Goal: Task Accomplishment & Management: Complete application form

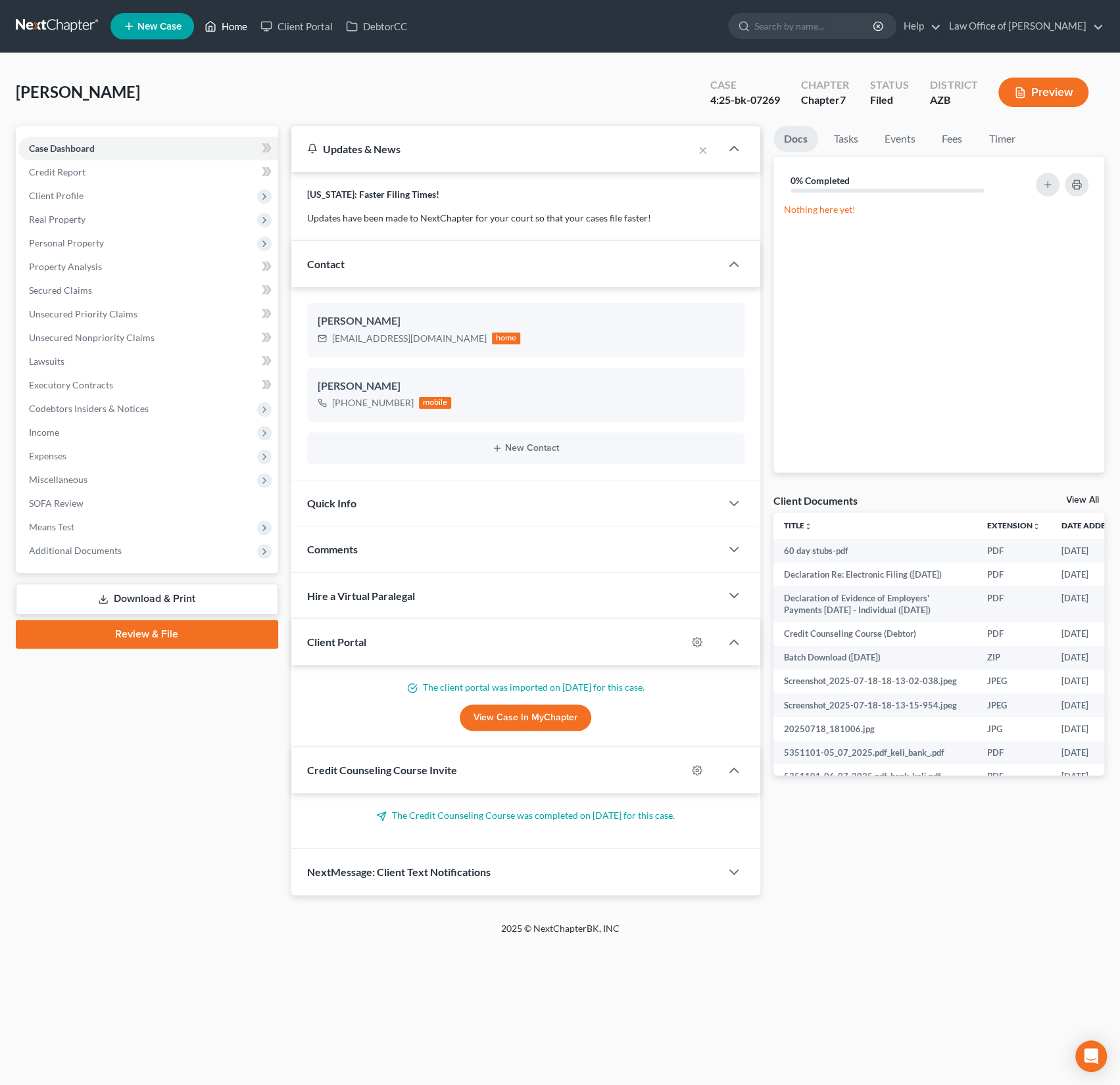
click at [231, 36] on link "Home" at bounding box center [226, 26] width 56 height 24
click at [229, 29] on link "Home" at bounding box center [226, 26] width 56 height 24
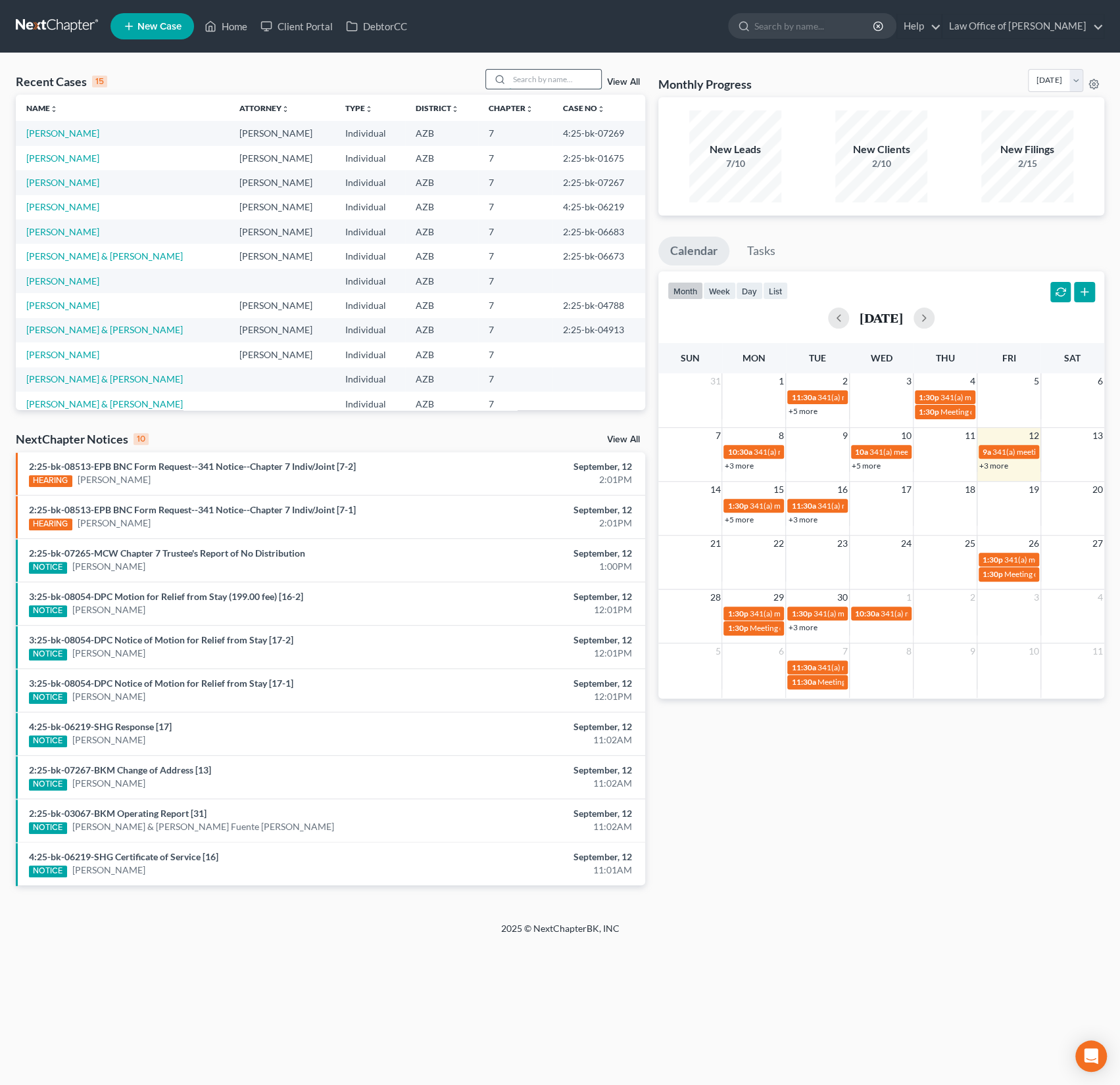
click at [534, 82] on input "search" at bounding box center [554, 79] width 92 height 19
type input "[PERSON_NAME]"
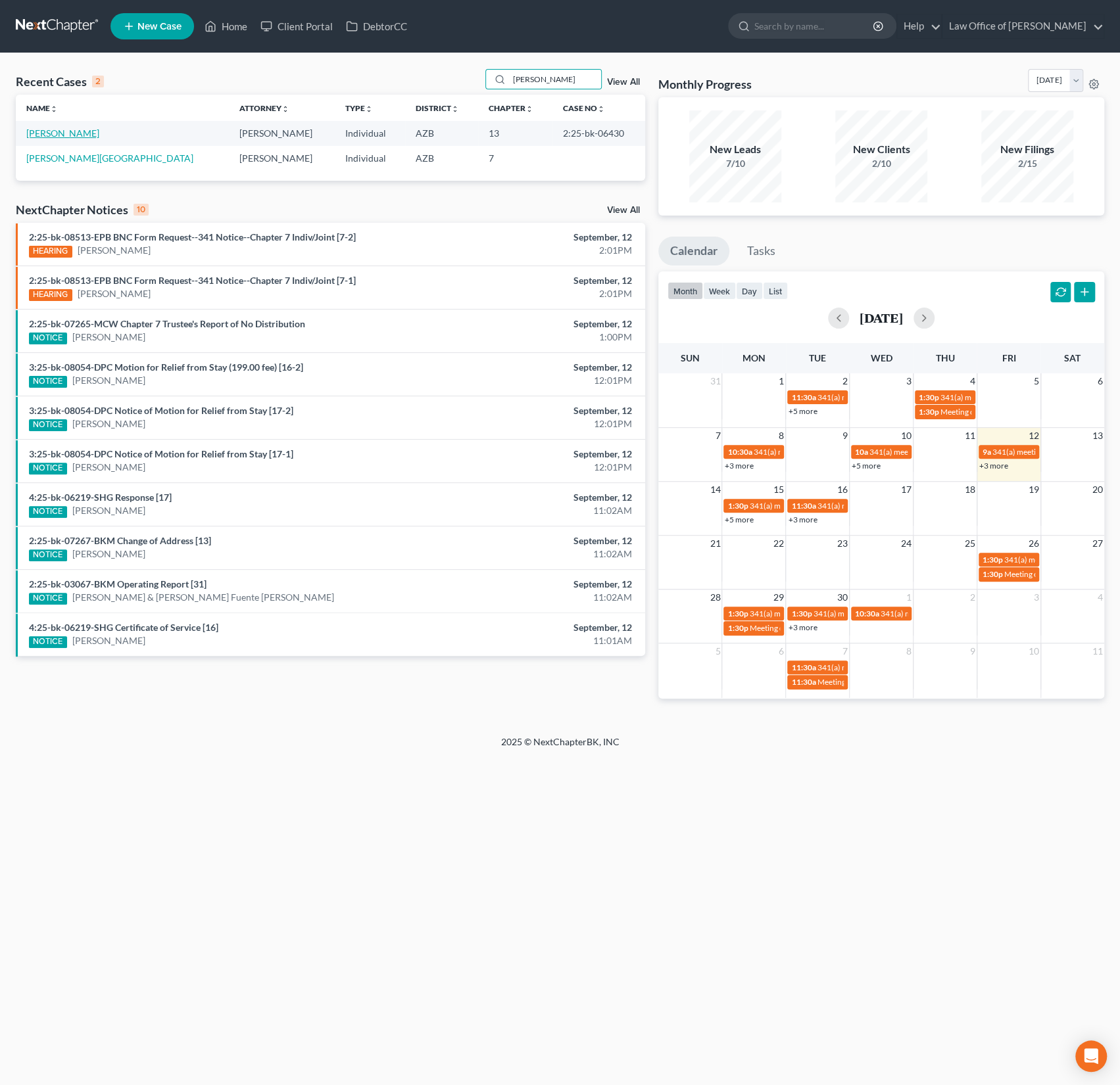
click at [67, 136] on link "[PERSON_NAME]" at bounding box center [63, 132] width 73 height 11
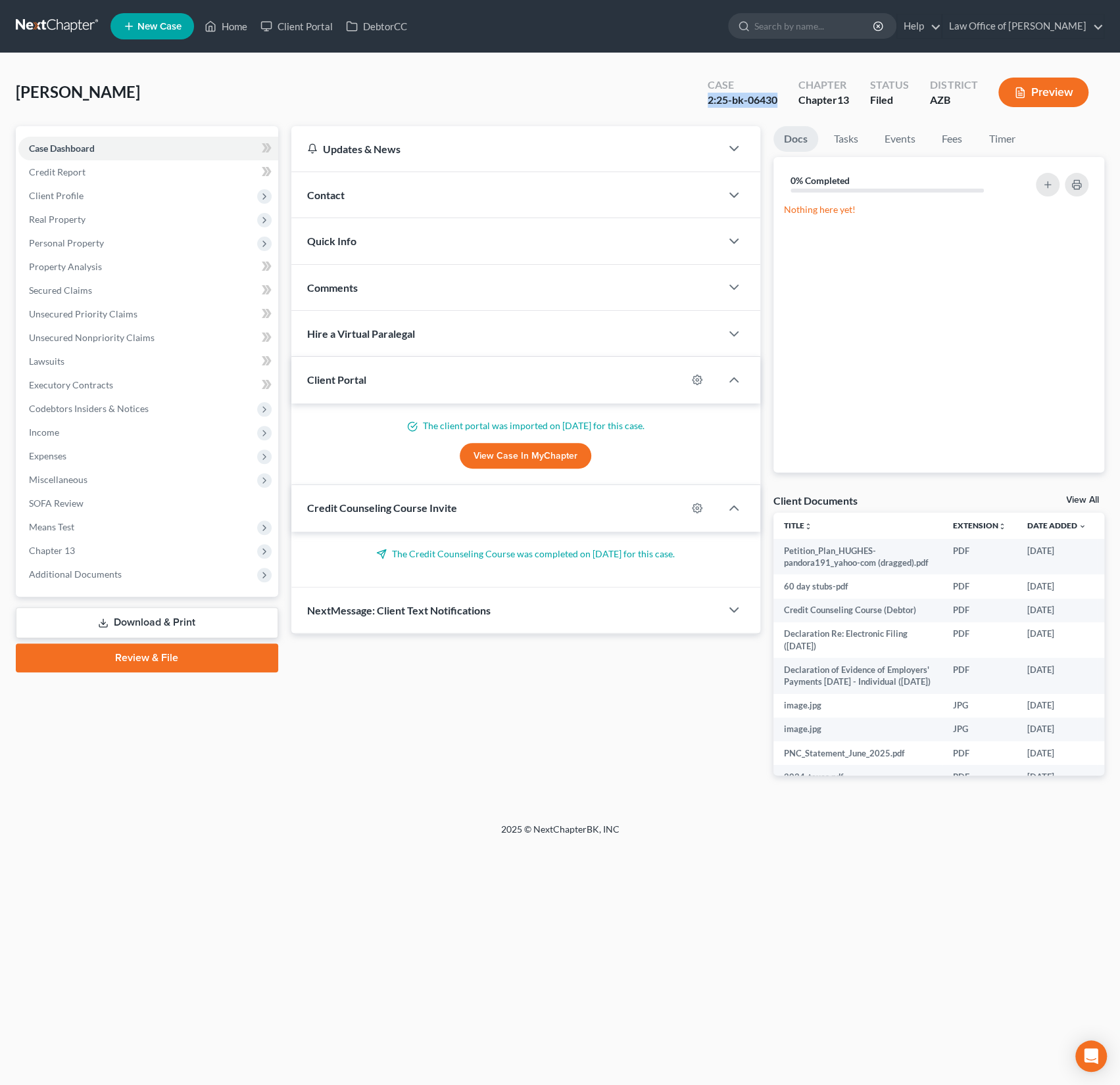
drag, startPoint x: 783, startPoint y: 96, endPoint x: 705, endPoint y: 101, distance: 78.2
click at [705, 101] on div "Case 2:25-bk-06430" at bounding box center [742, 94] width 91 height 39
copy div "2:25-bk-06430"
click at [88, 574] on span "Additional Documents" at bounding box center [75, 574] width 92 height 11
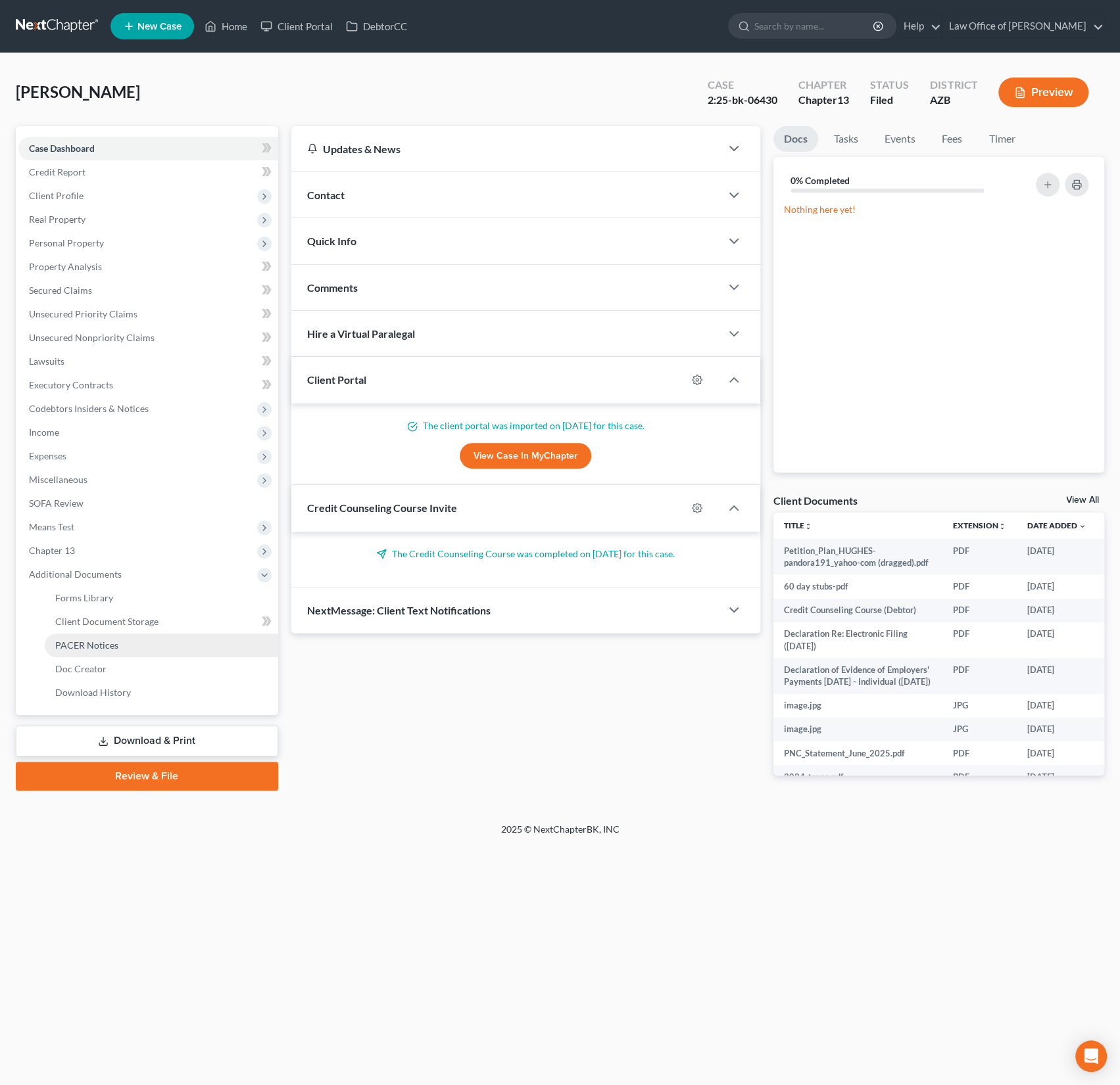
click at [89, 648] on span "PACER Notices" at bounding box center [86, 645] width 63 height 11
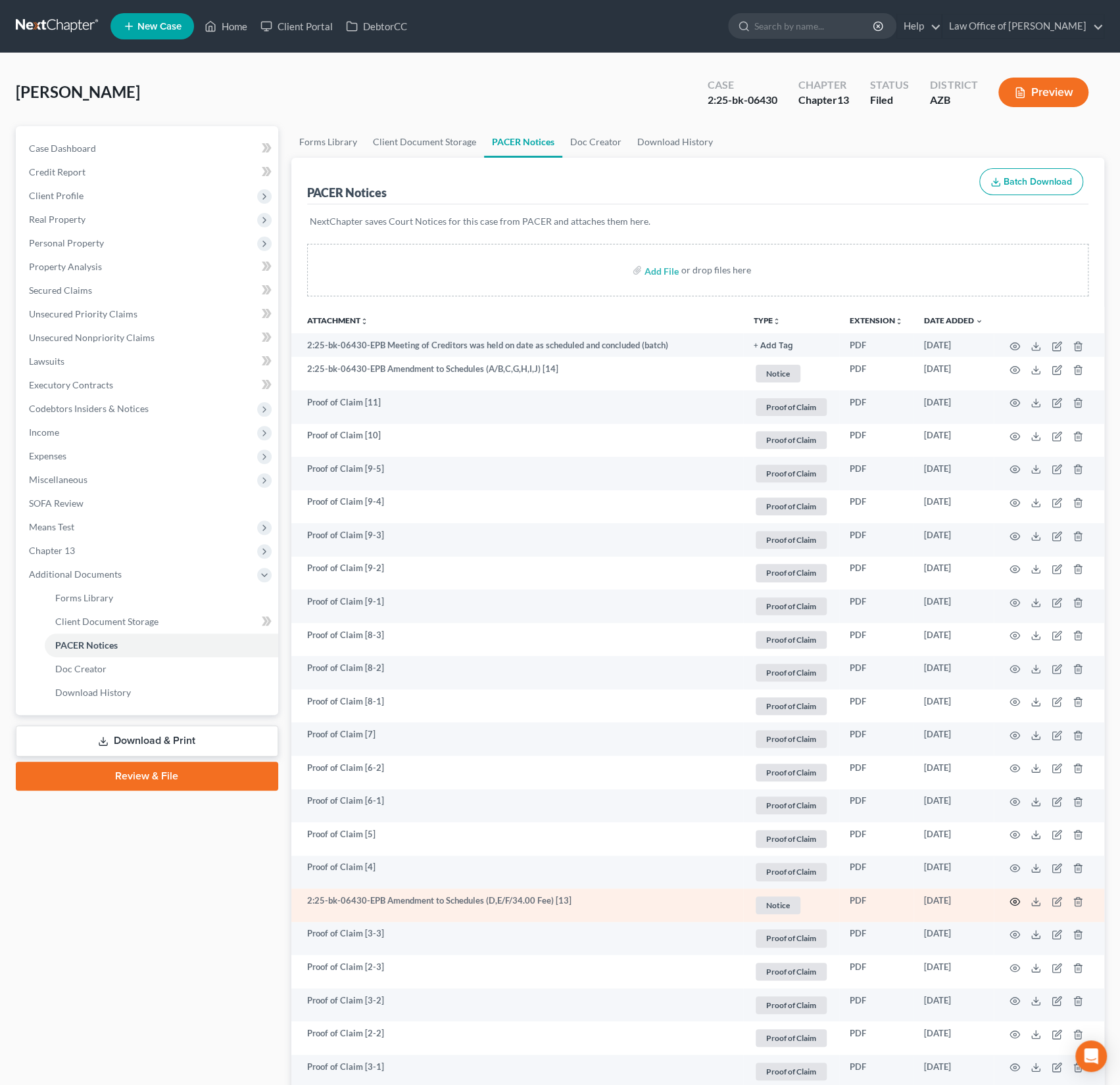
click at [1015, 900] on circle "button" at bounding box center [1014, 901] width 3 height 3
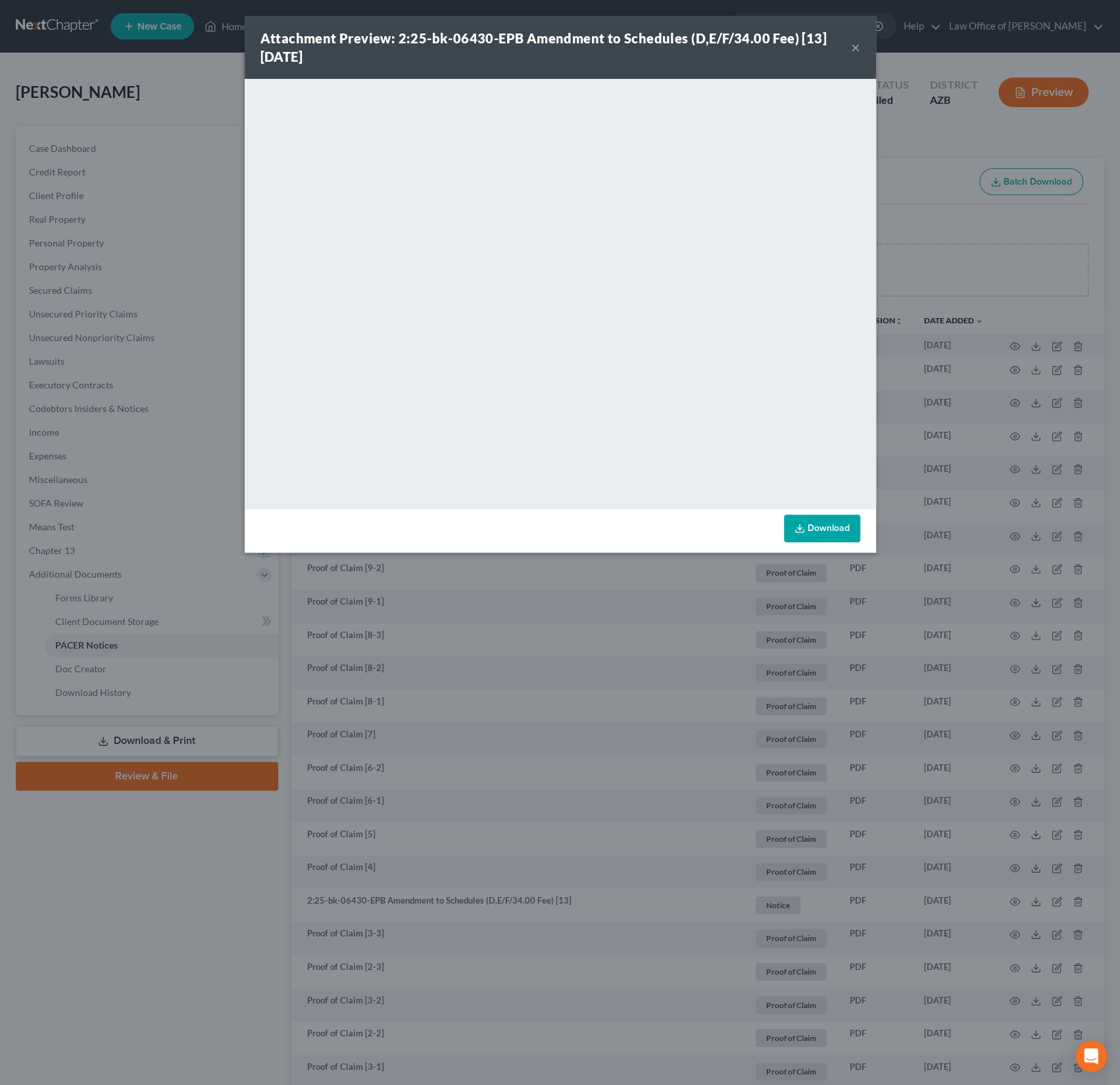
click at [851, 52] on button "×" at bounding box center [855, 47] width 9 height 16
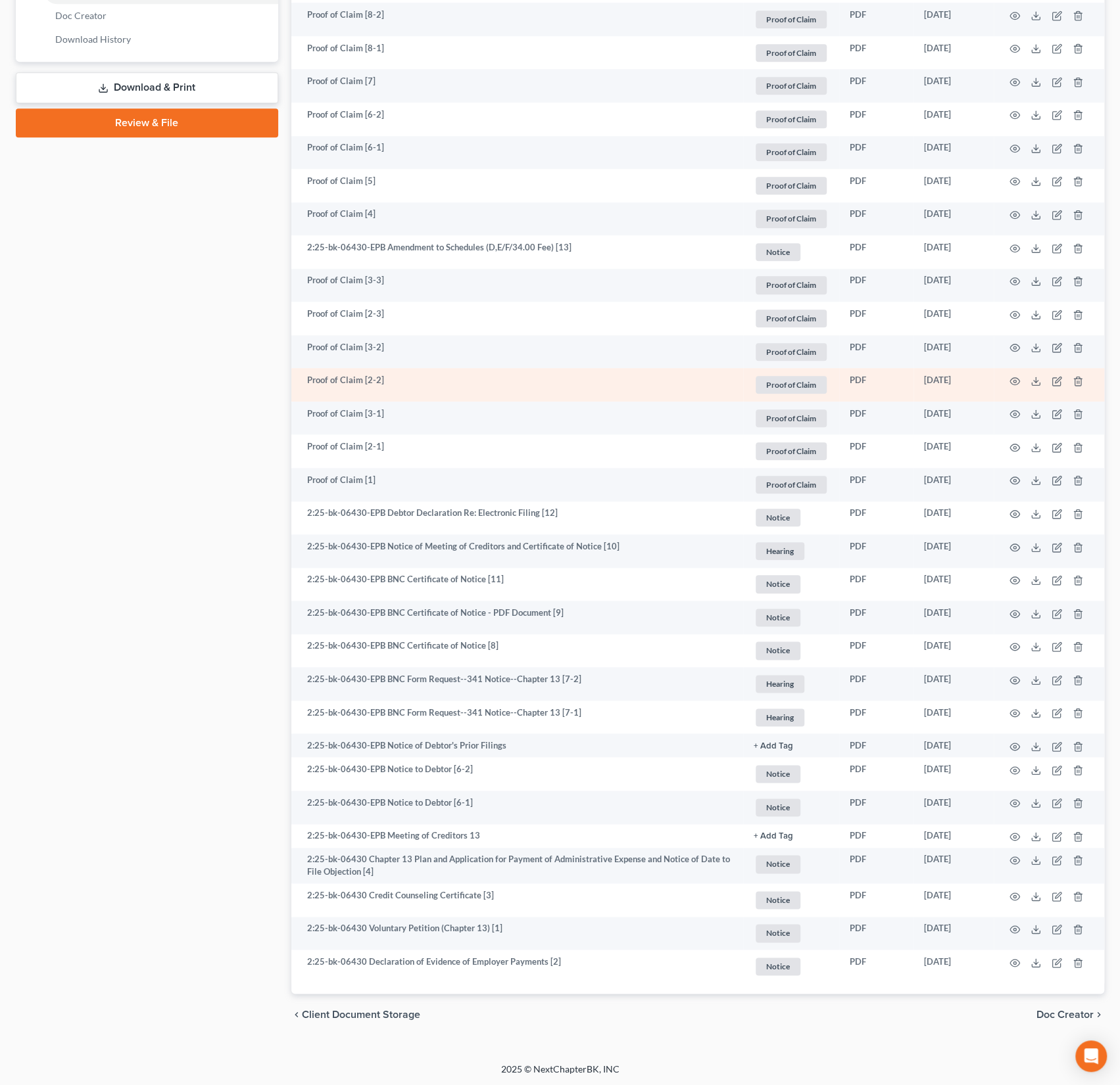
scroll to position [88, 0]
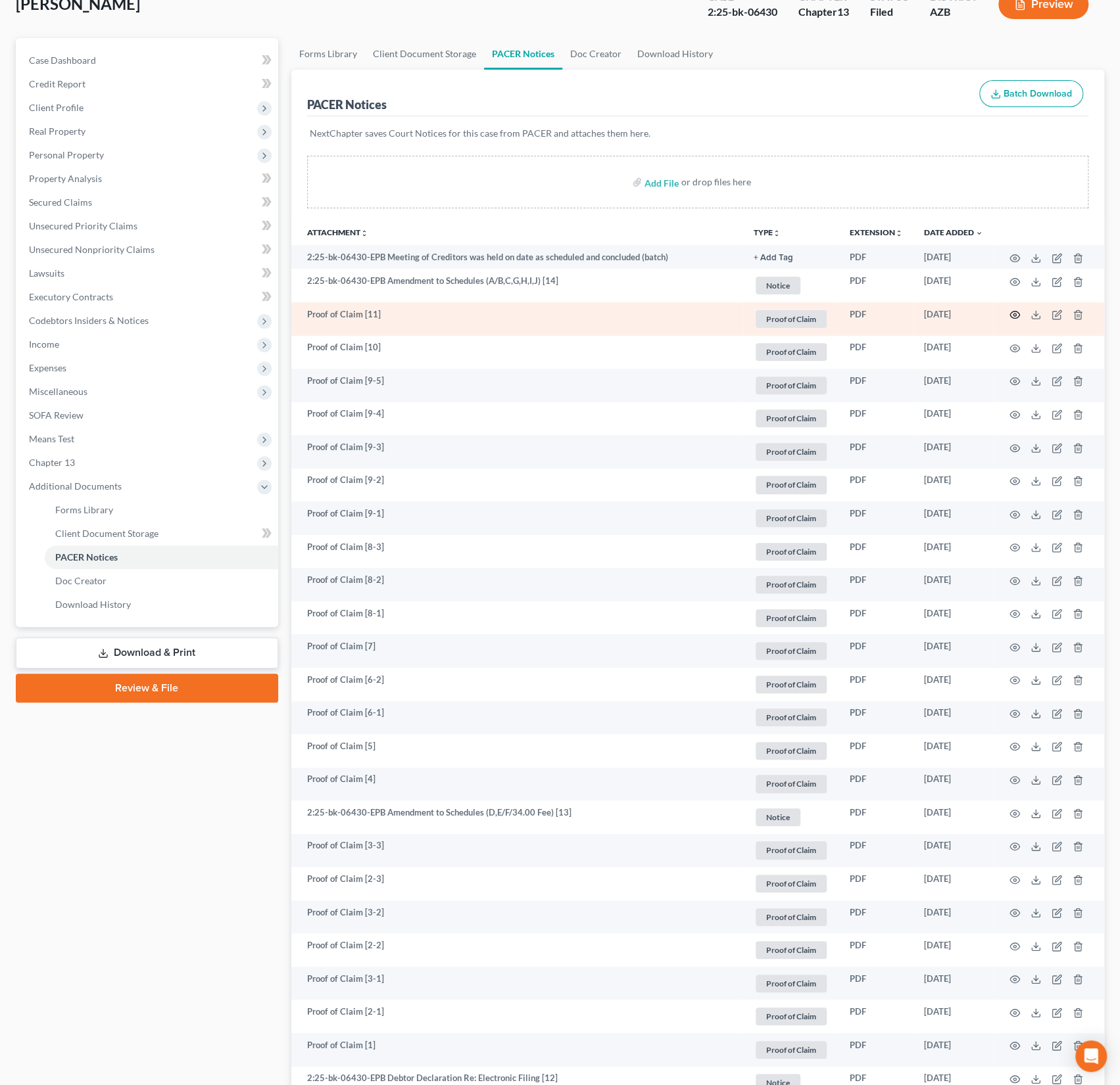
click at [1016, 309] on icon "button" at bounding box center [1014, 314] width 10 height 10
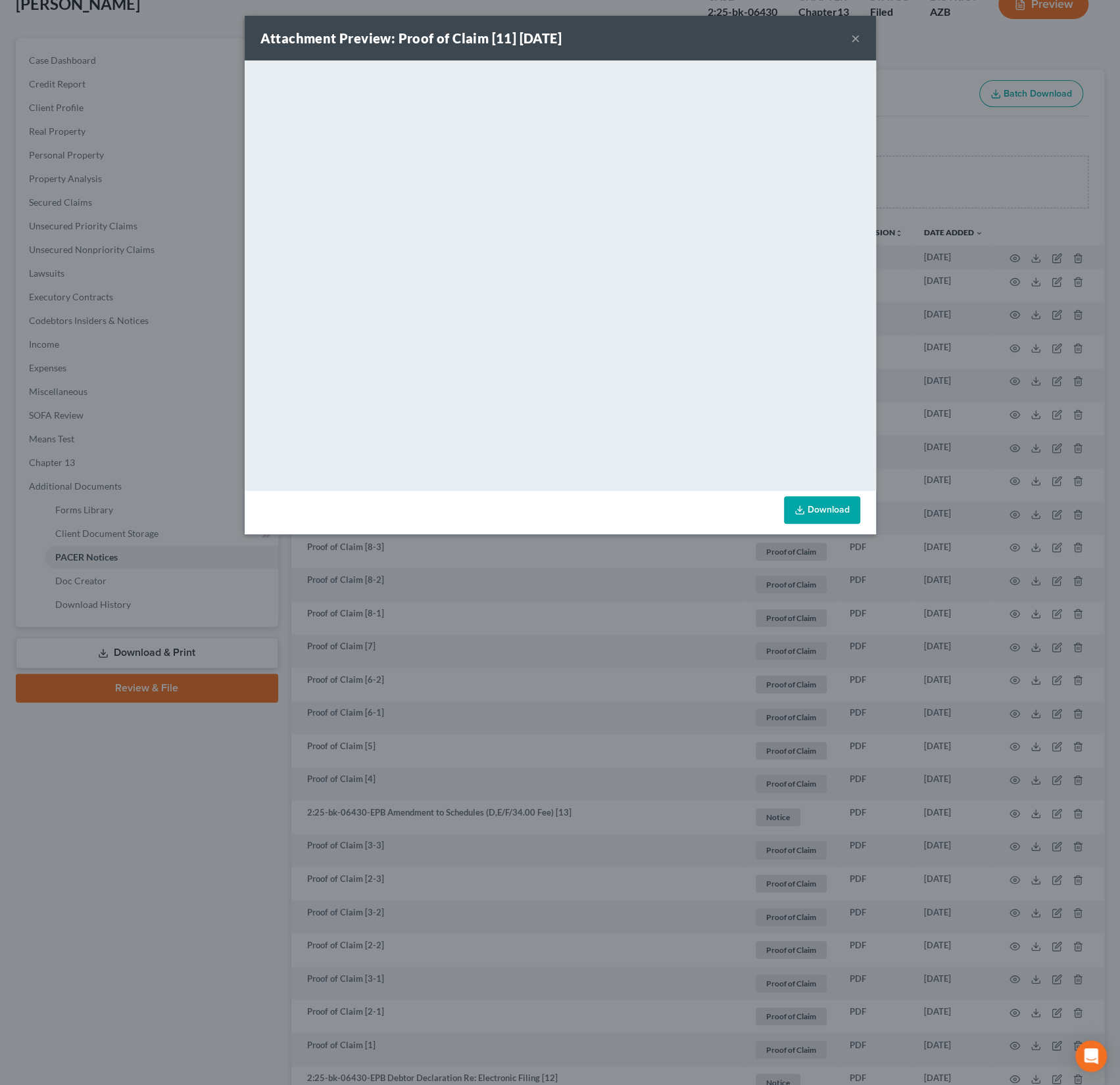
click at [859, 40] on button "×" at bounding box center [855, 38] width 9 height 16
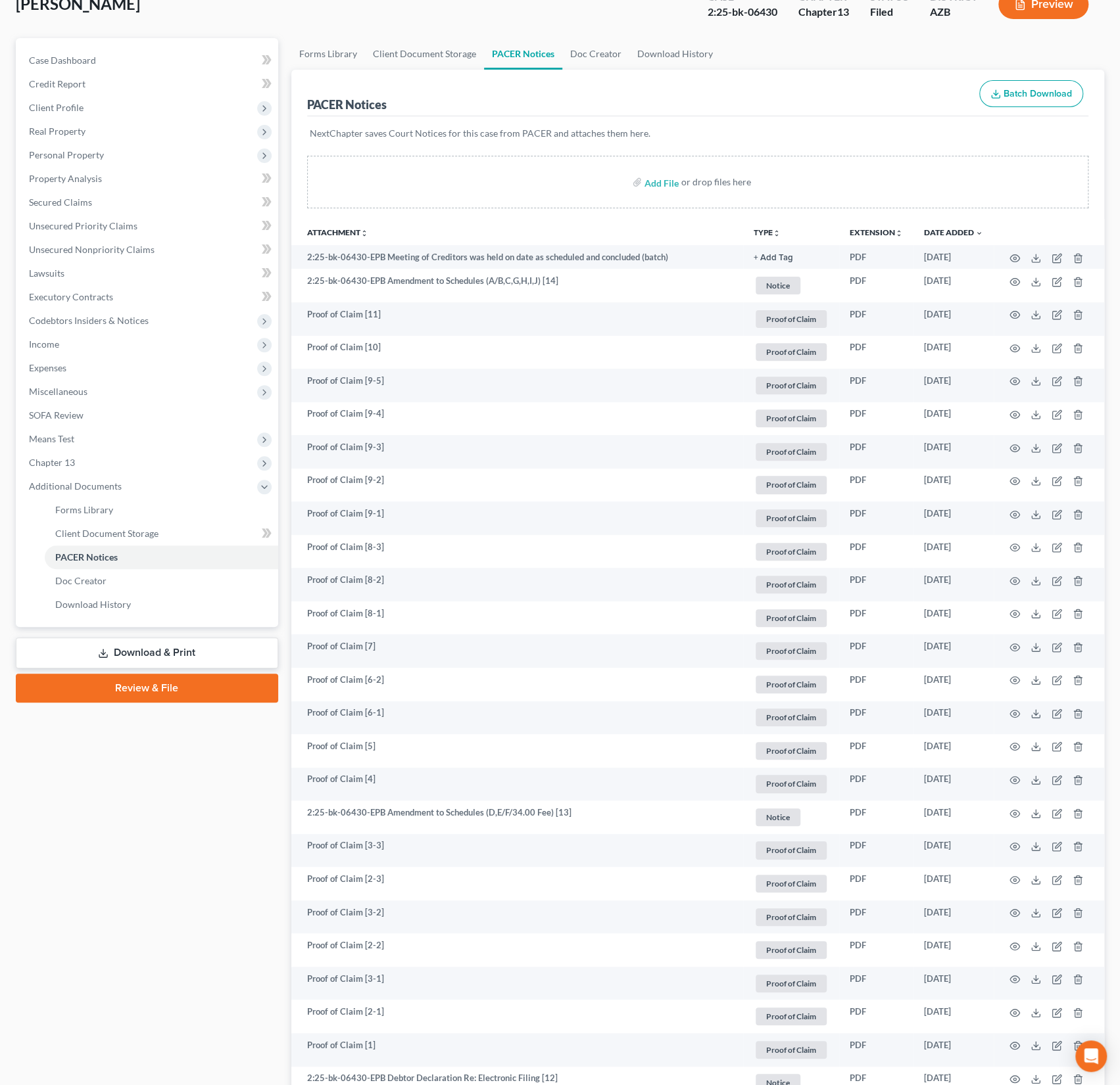
scroll to position [0, 0]
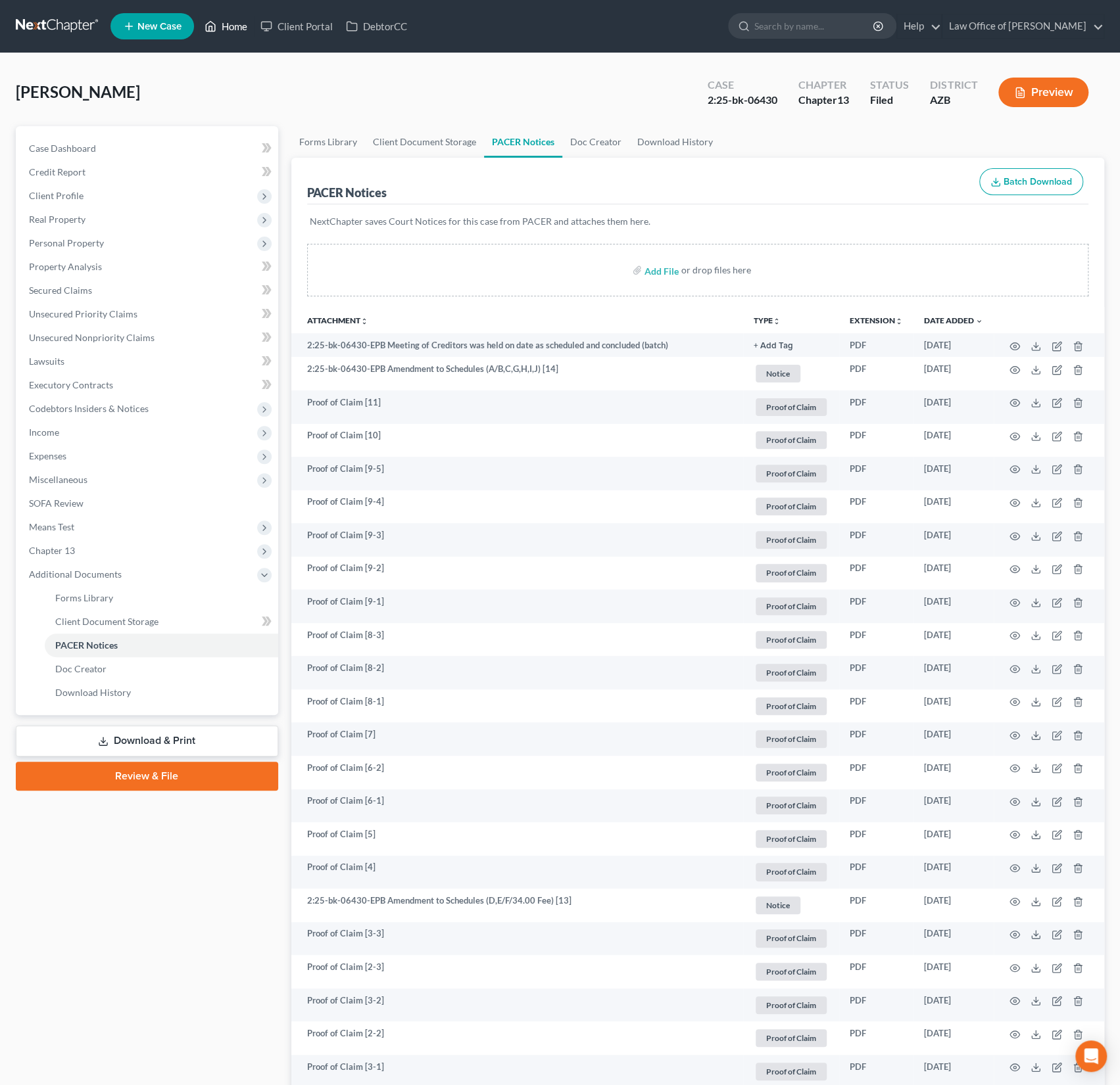
click at [227, 30] on link "Home" at bounding box center [226, 26] width 56 height 24
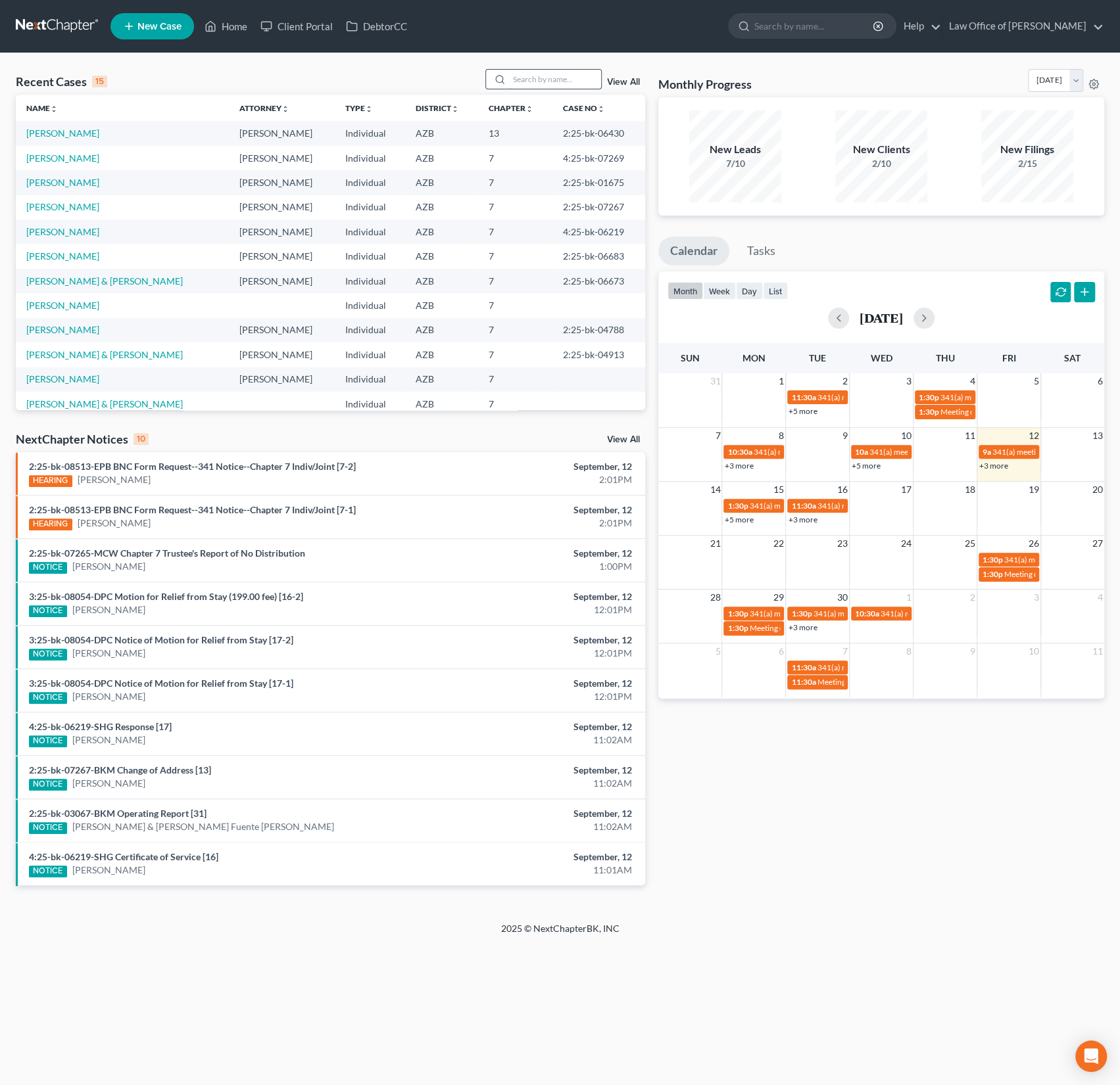
click at [532, 85] on input "search" at bounding box center [554, 79] width 92 height 19
type input "[PERSON_NAME]"
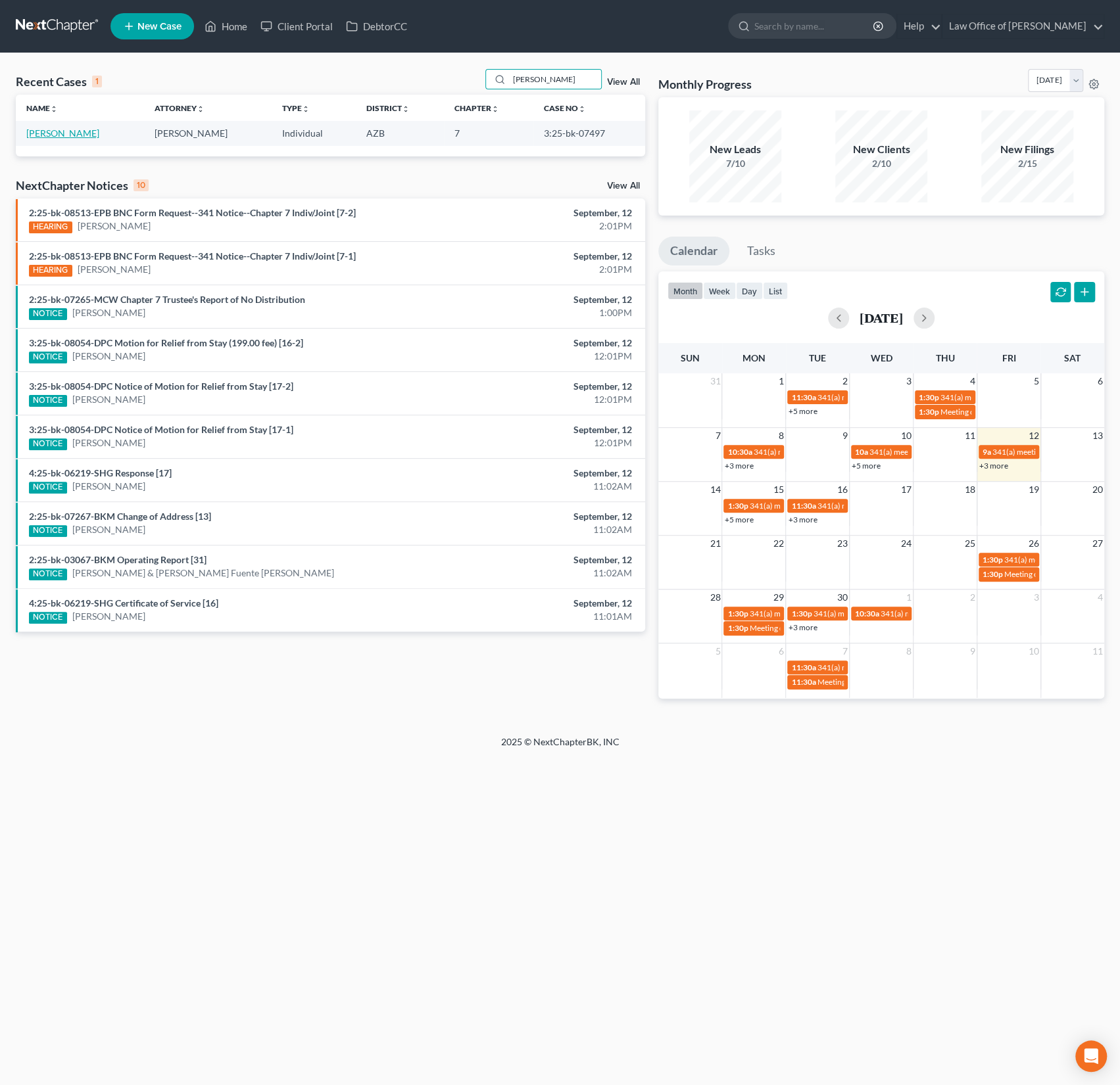
click at [70, 134] on link "[PERSON_NAME]" at bounding box center [63, 132] width 73 height 11
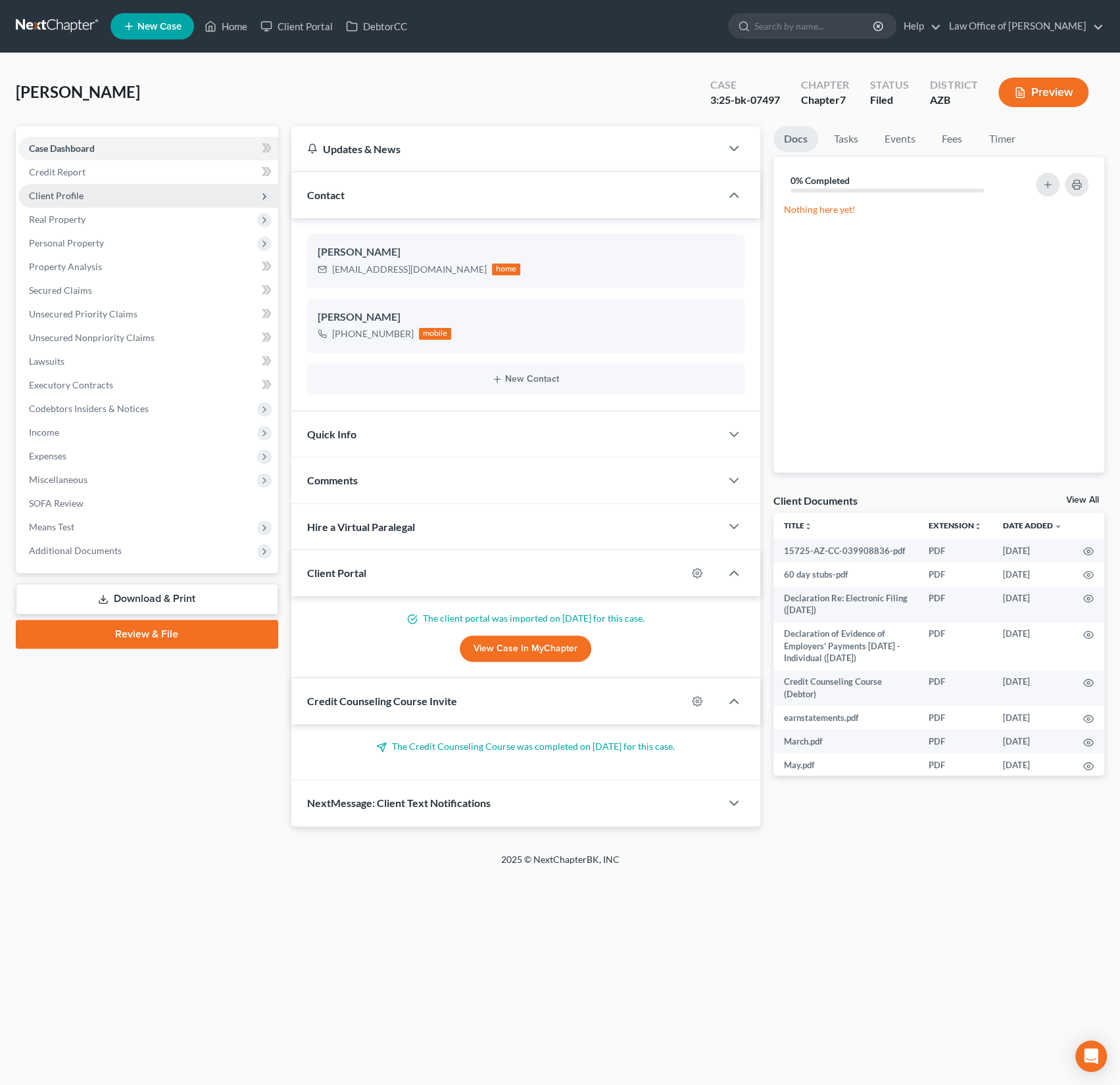
click at [69, 195] on span "Client Profile" at bounding box center [56, 195] width 54 height 11
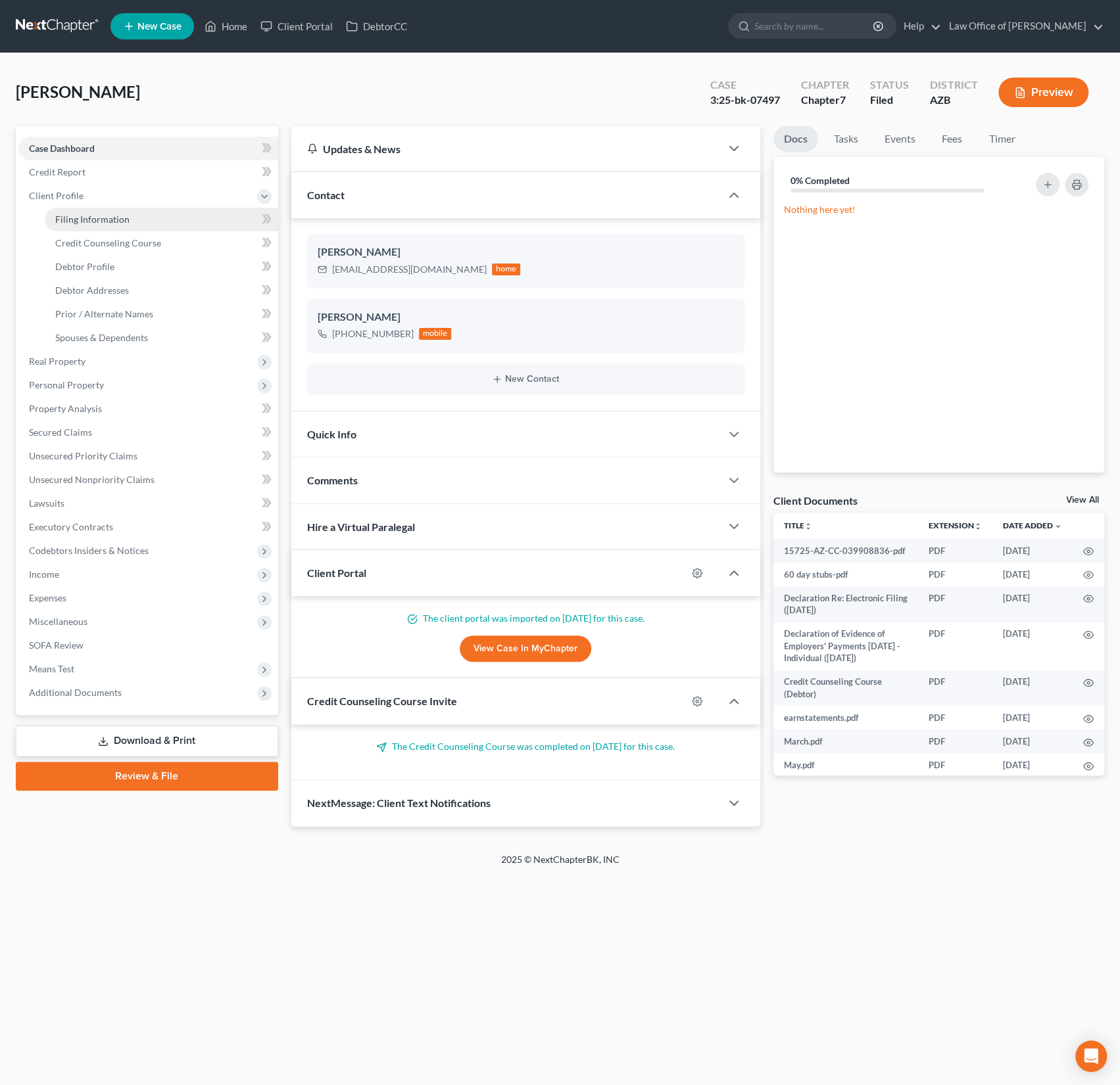
click at [83, 221] on span "Filing Information" at bounding box center [92, 219] width 75 height 11
select select "1"
select select "0"
select select "3"
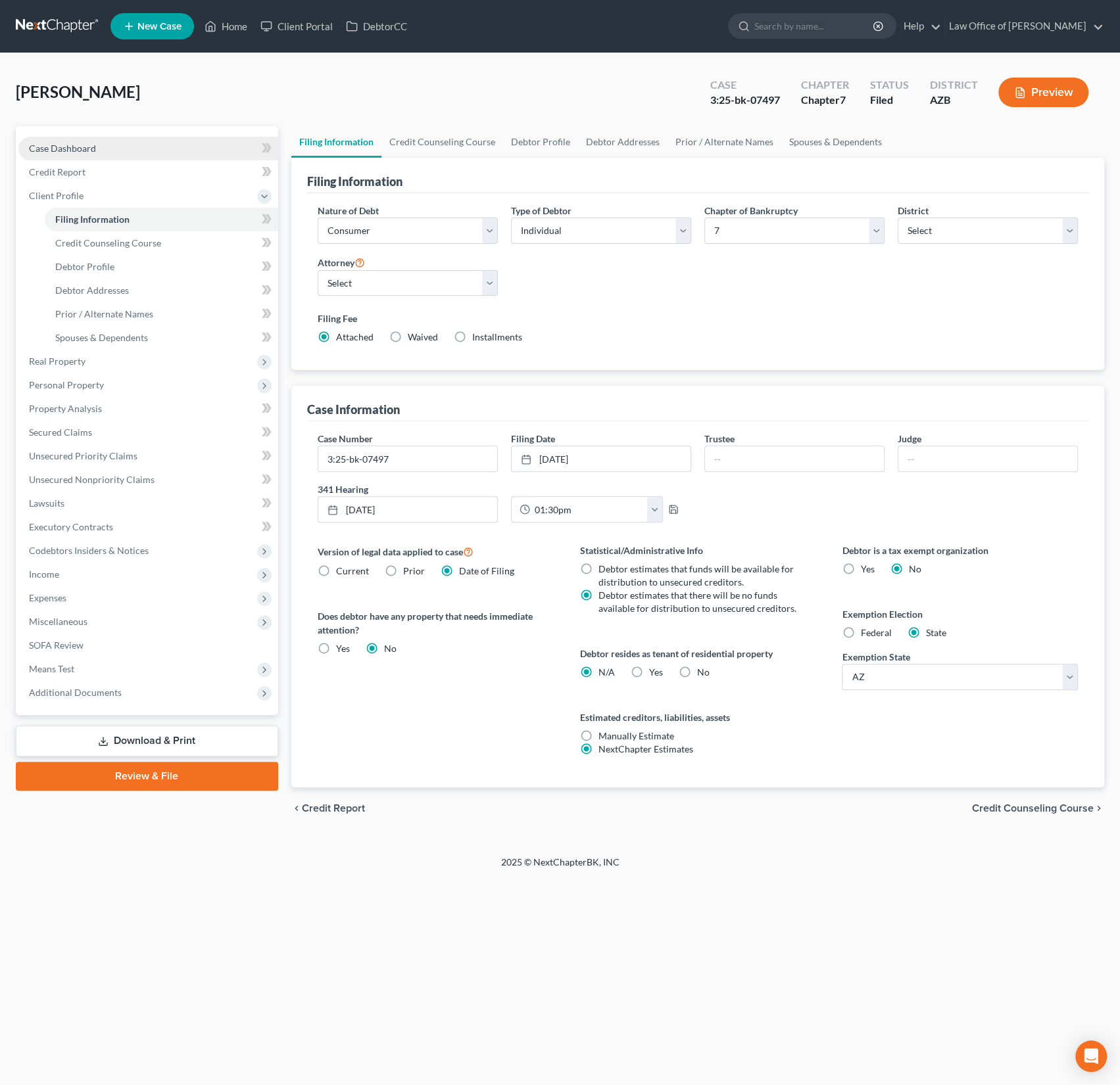
click at [64, 151] on span "Case Dashboard" at bounding box center [62, 147] width 67 height 11
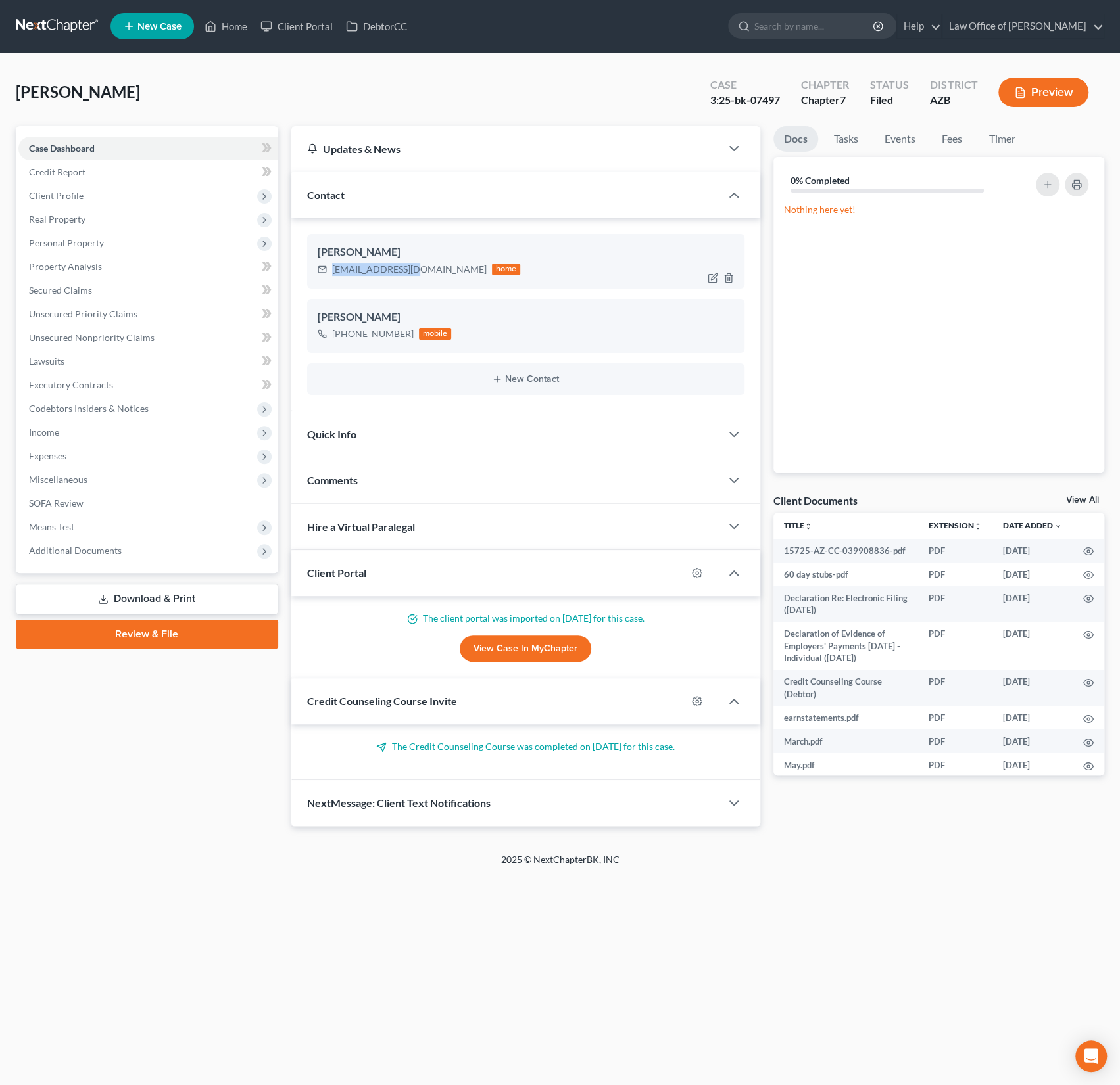
drag, startPoint x: 420, startPoint y: 268, endPoint x: 331, endPoint y: 264, distance: 89.1
click at [331, 264] on div "[EMAIL_ADDRESS][DOMAIN_NAME] home" at bounding box center [420, 270] width 203 height 17
copy div "[EMAIL_ADDRESS][DOMAIN_NAME]"
drag, startPoint x: 405, startPoint y: 331, endPoint x: 333, endPoint y: 327, distance: 72.1
click at [333, 327] on div "[PHONE_NUMBER]" at bounding box center [373, 334] width 81 height 14
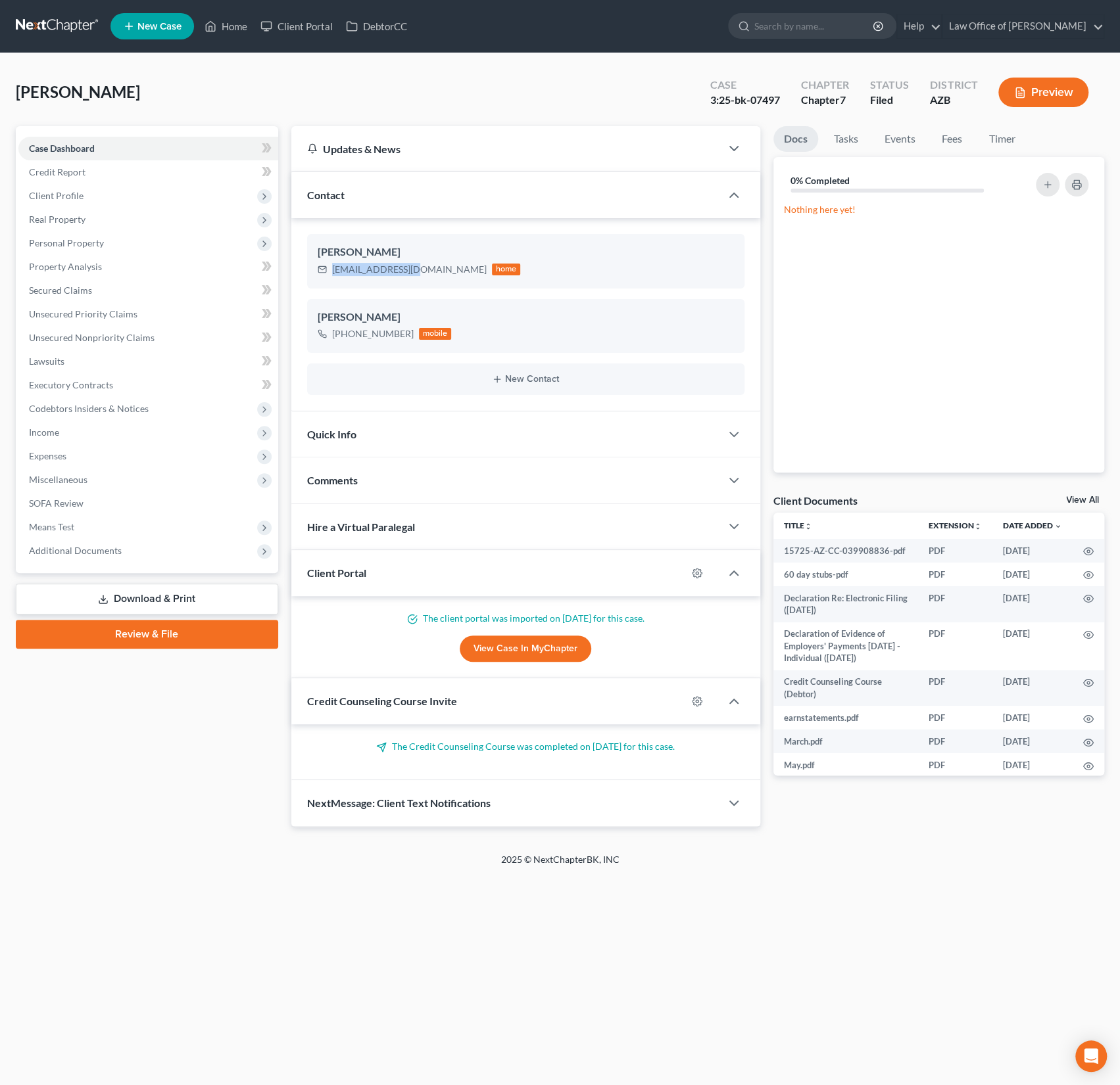
copy div "[PHONE_NUMBER]"
